Goal: Transaction & Acquisition: Purchase product/service

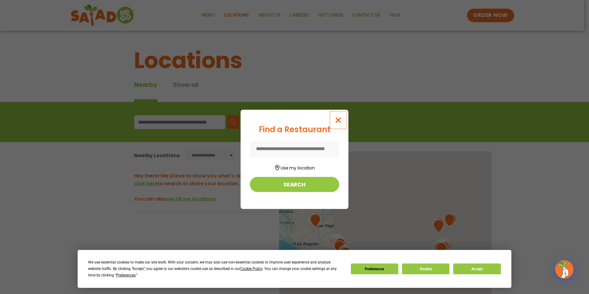
click at [341, 117] on icon "Close modal" at bounding box center [339, 120] width 8 height 6
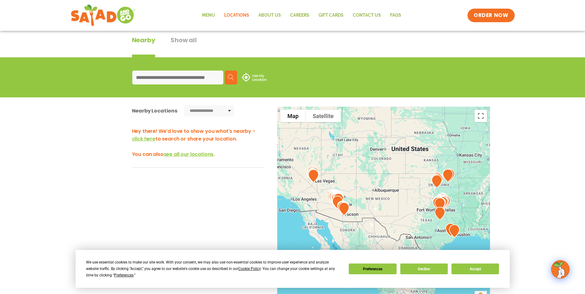
scroll to position [62, 0]
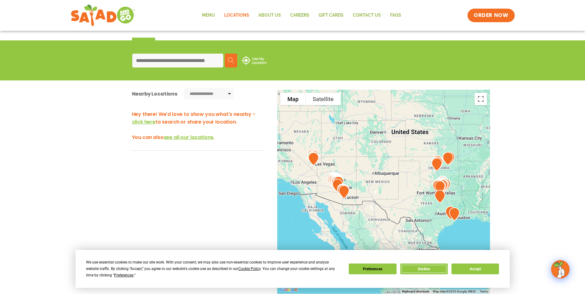
click at [418, 267] on button "Decline" at bounding box center [423, 268] width 47 height 11
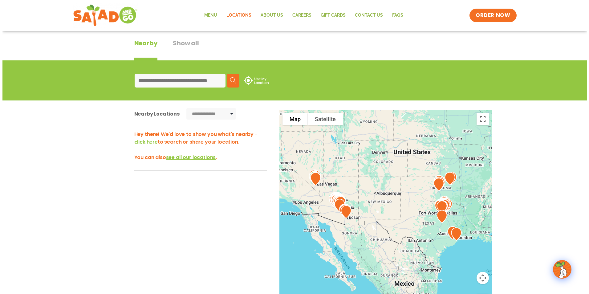
scroll to position [31, 0]
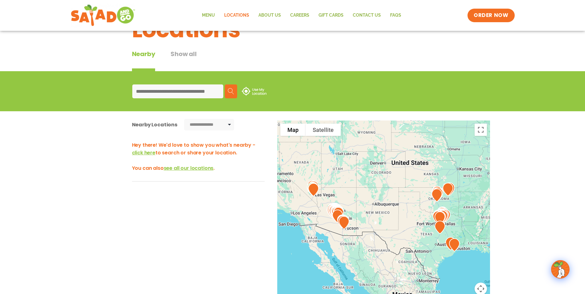
click at [141, 151] on span "click here" at bounding box center [143, 152] width 23 height 7
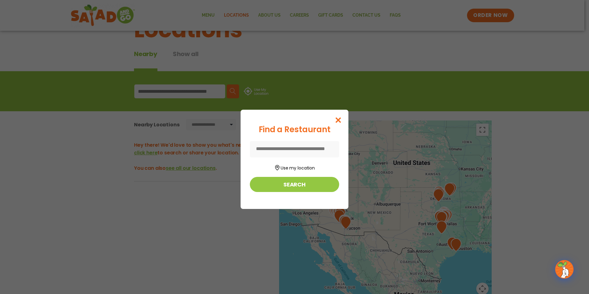
click at [300, 149] on input at bounding box center [294, 149] width 89 height 16
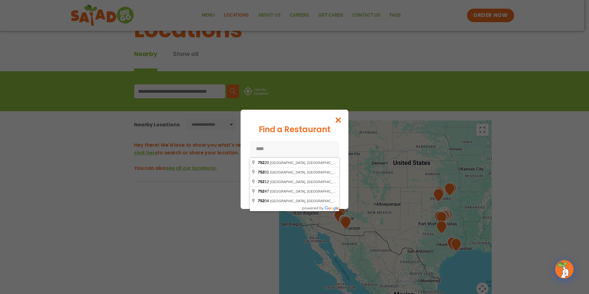
type input "*****"
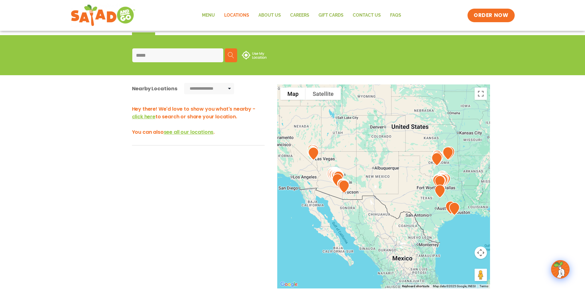
scroll to position [70, 0]
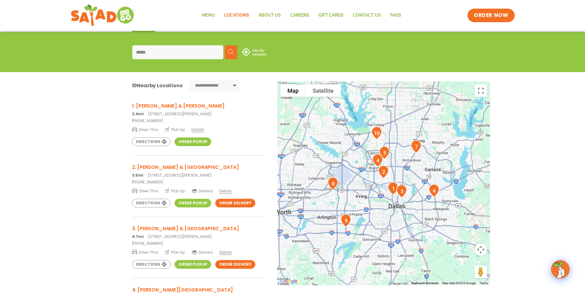
click at [164, 107] on h3 "1. [PERSON_NAME] & [PERSON_NAME]" at bounding box center [198, 106] width 133 height 8
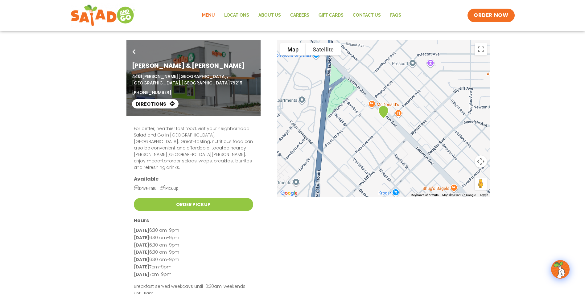
click at [206, 14] on link "Menu" at bounding box center [208, 15] width 22 height 14
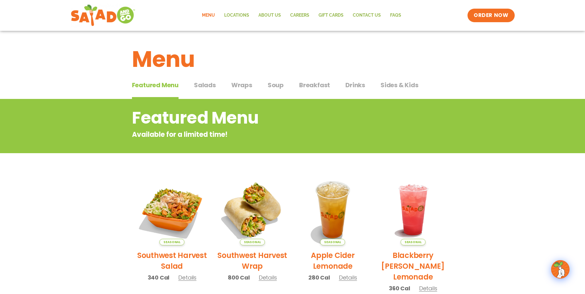
click at [309, 85] on span "Breakfast" at bounding box center [314, 84] width 31 height 9
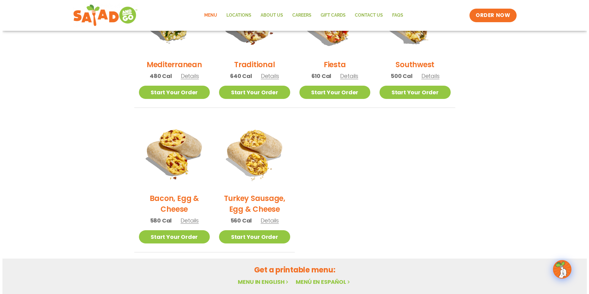
scroll to position [247, 0]
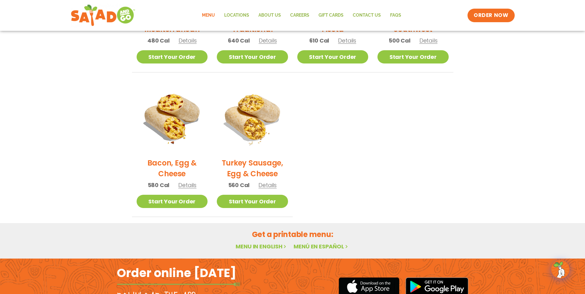
click at [188, 185] on span "Details" at bounding box center [187, 185] width 18 height 8
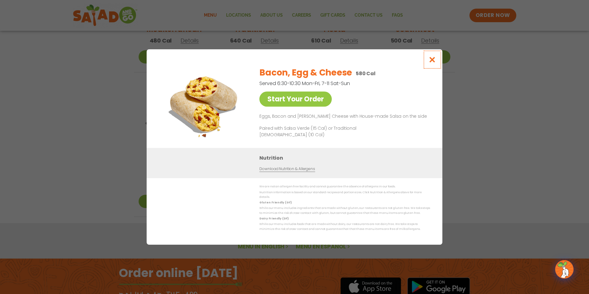
click at [433, 60] on icon "Close modal" at bounding box center [433, 59] width 8 height 6
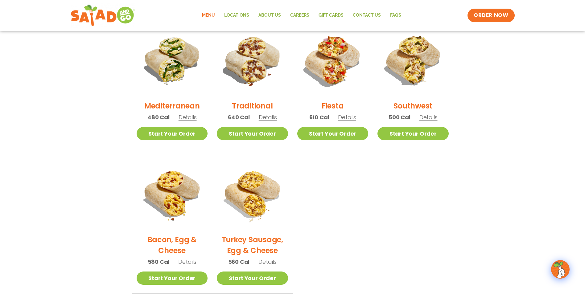
scroll to position [169, 0]
click at [169, 278] on link "Start Your Order" at bounding box center [172, 278] width 71 height 13
